Goal: Task Accomplishment & Management: Manage account settings

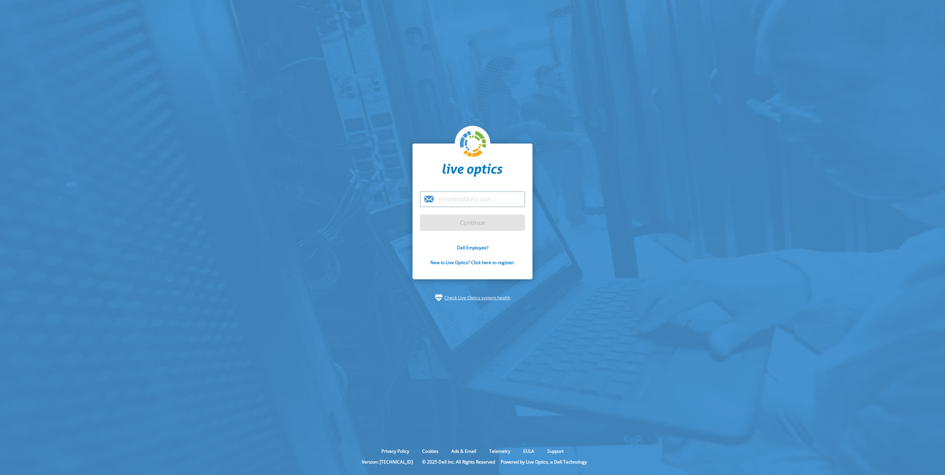
click at [456, 201] on input "email" at bounding box center [472, 199] width 105 height 16
type input "[EMAIL_ADDRESS][DOMAIN_NAME]"
drag, startPoint x: 498, startPoint y: 200, endPoint x: 511, endPoint y: 200, distance: 12.6
click at [498, 199] on input "[EMAIL_ADDRESS][DOMAIN_NAME]" at bounding box center [472, 199] width 105 height 16
drag, startPoint x: 508, startPoint y: 200, endPoint x: 252, endPoint y: 178, distance: 257.2
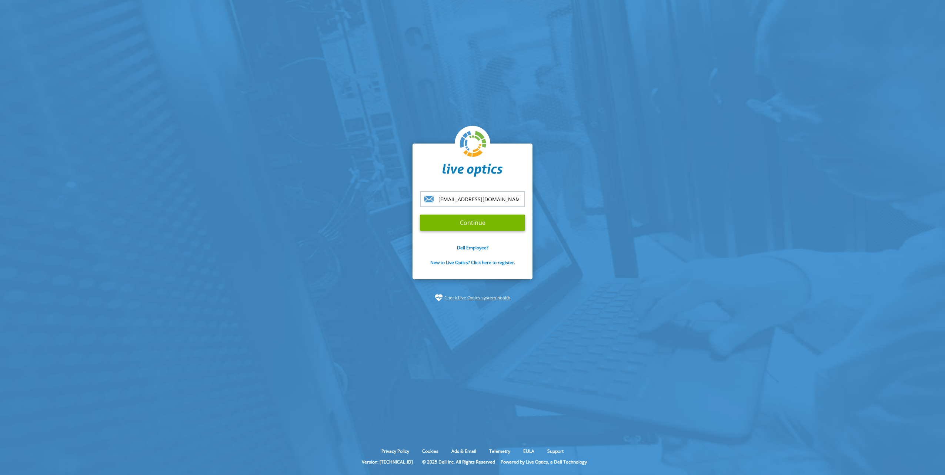
click at [251, 178] on section "pwhitney@digitaldays.com Continue Dell Employee? New to Live Optics? Click here…" at bounding box center [472, 223] width 945 height 446
drag, startPoint x: 251, startPoint y: 203, endPoint x: 284, endPoint y: 217, distance: 36.2
click at [251, 202] on section "pwhitney@digitaldays.com Continue Dell Employee? New to Live Optics? Click here…" at bounding box center [472, 223] width 945 height 446
click at [462, 228] on input "Continue" at bounding box center [472, 223] width 105 height 16
click at [482, 223] on input "Continue" at bounding box center [472, 223] width 105 height 16
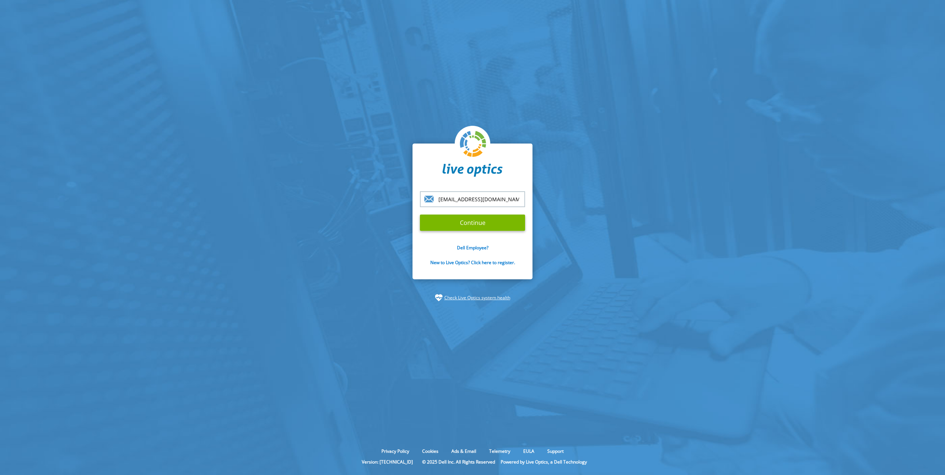
click at [508, 197] on input "[EMAIL_ADDRESS][DOMAIN_NAME]" at bounding box center [472, 199] width 105 height 16
drag, startPoint x: 510, startPoint y: 197, endPoint x: 364, endPoint y: 203, distance: 146.0
click at [364, 203] on section "pwhitney@digitaldays.com Continue Dell Employee? New to Live Optics? Click here…" at bounding box center [472, 223] width 945 height 446
paste input "[EMAIL_ADDRESS][DOMAIN_NAME]"
type input "[EMAIL_ADDRESS][DOMAIN_NAME]"
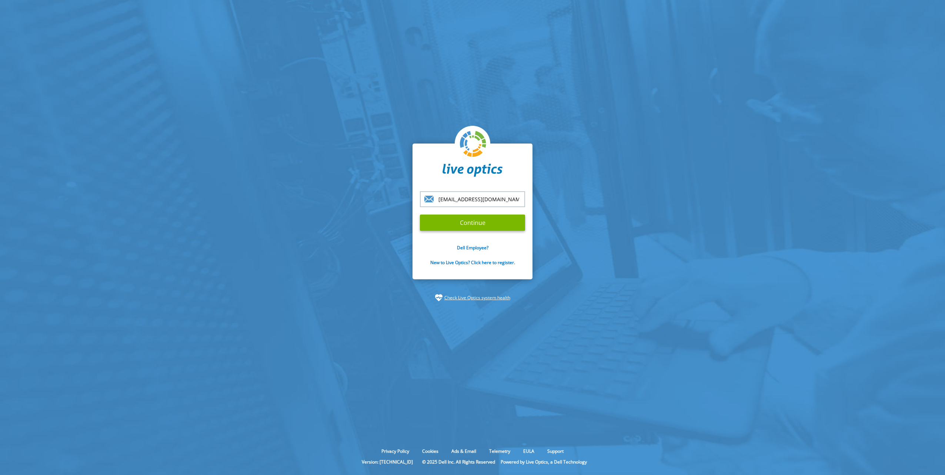
click at [420, 215] on input "Continue" at bounding box center [472, 223] width 105 height 16
click at [343, 266] on section "pwhitney@digitaldays.com Continue Dell Employee? New to Live Optics? Click here…" at bounding box center [472, 223] width 945 height 446
click at [444, 225] on input "Continue" at bounding box center [472, 223] width 105 height 16
click at [460, 221] on input "Continue" at bounding box center [472, 223] width 105 height 16
click at [460, 220] on input "Continue" at bounding box center [472, 223] width 105 height 16
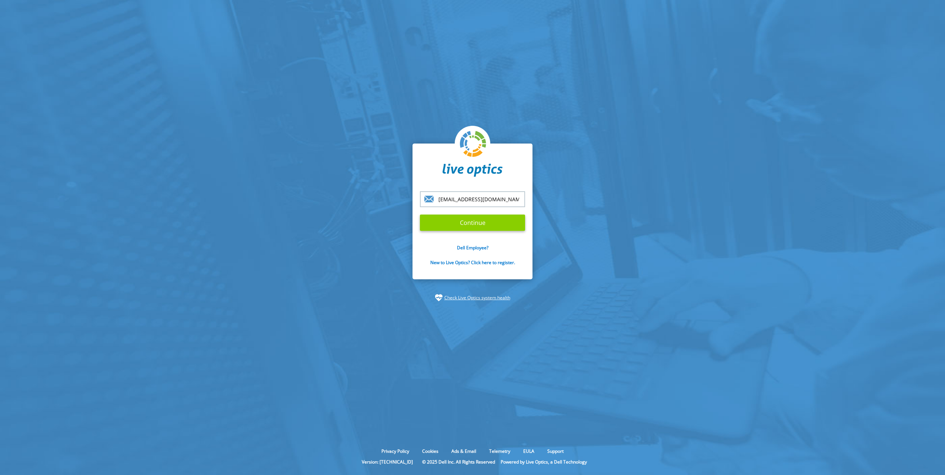
click at [460, 218] on input "Continue" at bounding box center [472, 223] width 105 height 16
click at [460, 216] on input "Continue" at bounding box center [472, 223] width 105 height 16
click at [461, 215] on input "Continue" at bounding box center [472, 223] width 105 height 16
click at [462, 215] on input "Continue" at bounding box center [472, 223] width 105 height 16
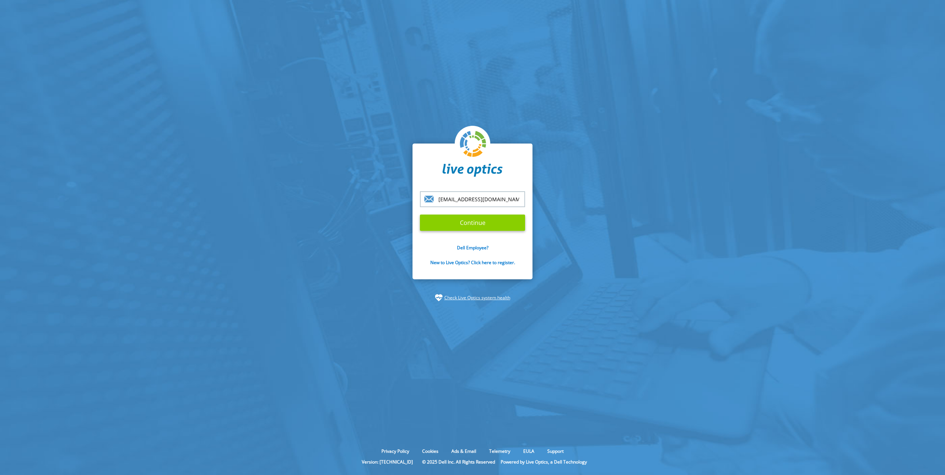
click at [462, 215] on input "Continue" at bounding box center [472, 223] width 105 height 16
click at [460, 215] on input "Continue" at bounding box center [472, 223] width 105 height 16
click at [460, 214] on form "pwhitney@digitaldays.com Continue Dell Employee? New to Live Optics? Click here…" at bounding box center [472, 232] width 105 height 83
click at [459, 213] on form "pwhitney@digitaldays.com Continue Dell Employee? New to Live Optics? Click here…" at bounding box center [472, 232] width 105 height 83
click at [464, 201] on input "pwhti" at bounding box center [472, 199] width 105 height 16
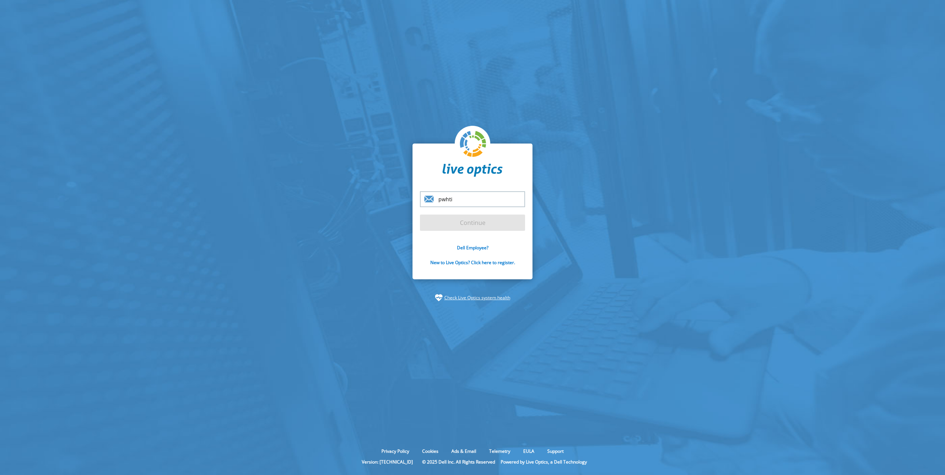
click at [467, 204] on input "pwhti" at bounding box center [472, 199] width 105 height 16
click at [373, 193] on section "pwht Continue Dell Employee? New to Live Optics? Click here to register. Check …" at bounding box center [472, 223] width 945 height 446
paste input "[EMAIL_ADDRESS][DOMAIN_NAME]"
type input "[EMAIL_ADDRESS][DOMAIN_NAME]"
click at [420, 215] on input "Continue" at bounding box center [472, 223] width 105 height 16
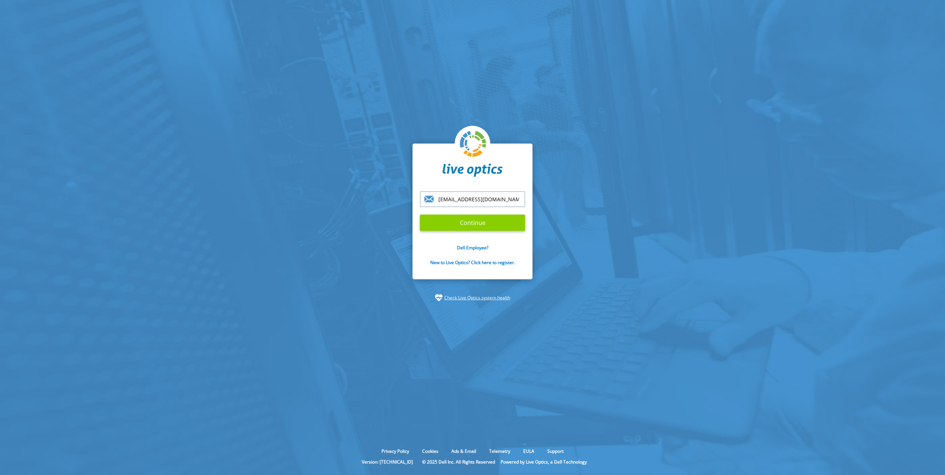
click at [428, 221] on input "Continue" at bounding box center [472, 223] width 105 height 16
